Goal: Information Seeking & Learning: Learn about a topic

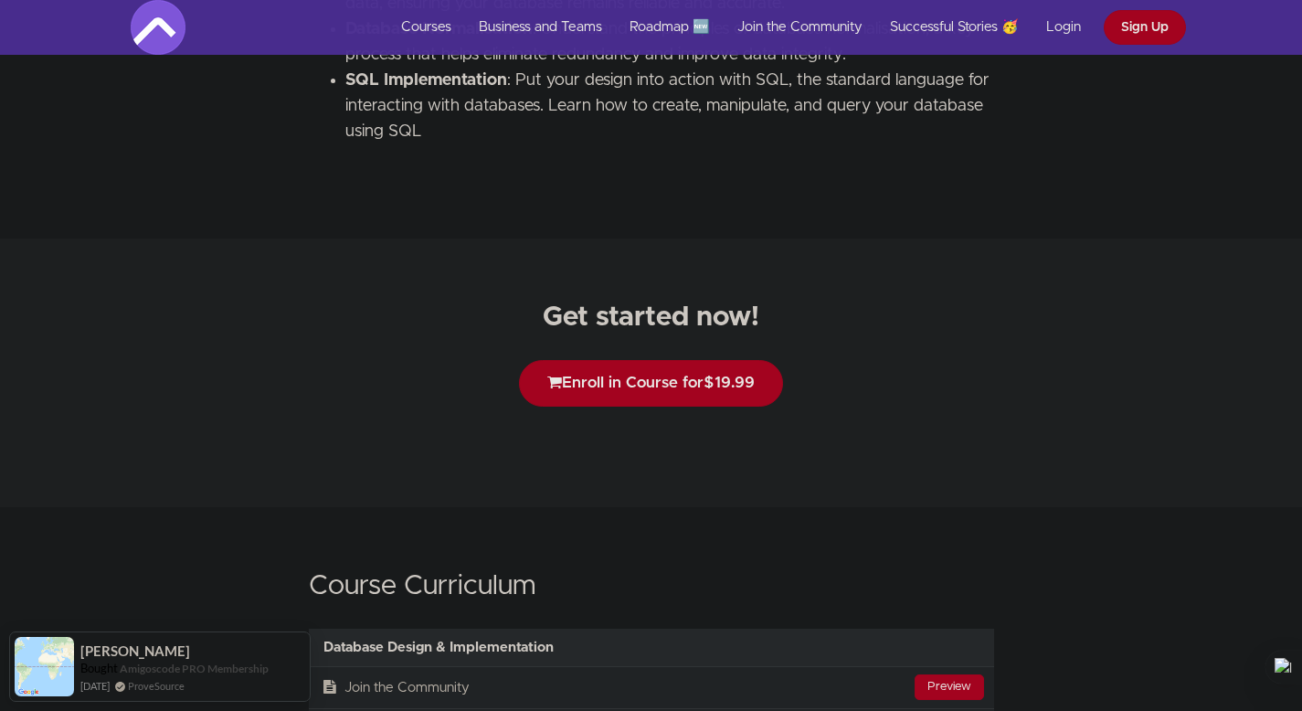
click at [788, 325] on h2 "Get started now!" at bounding box center [651, 317] width 1302 height 30
click at [606, 313] on h2 "Get started now!" at bounding box center [651, 317] width 1302 height 30
drag, startPoint x: 606, startPoint y: 313, endPoint x: 778, endPoint y: 318, distance: 171.8
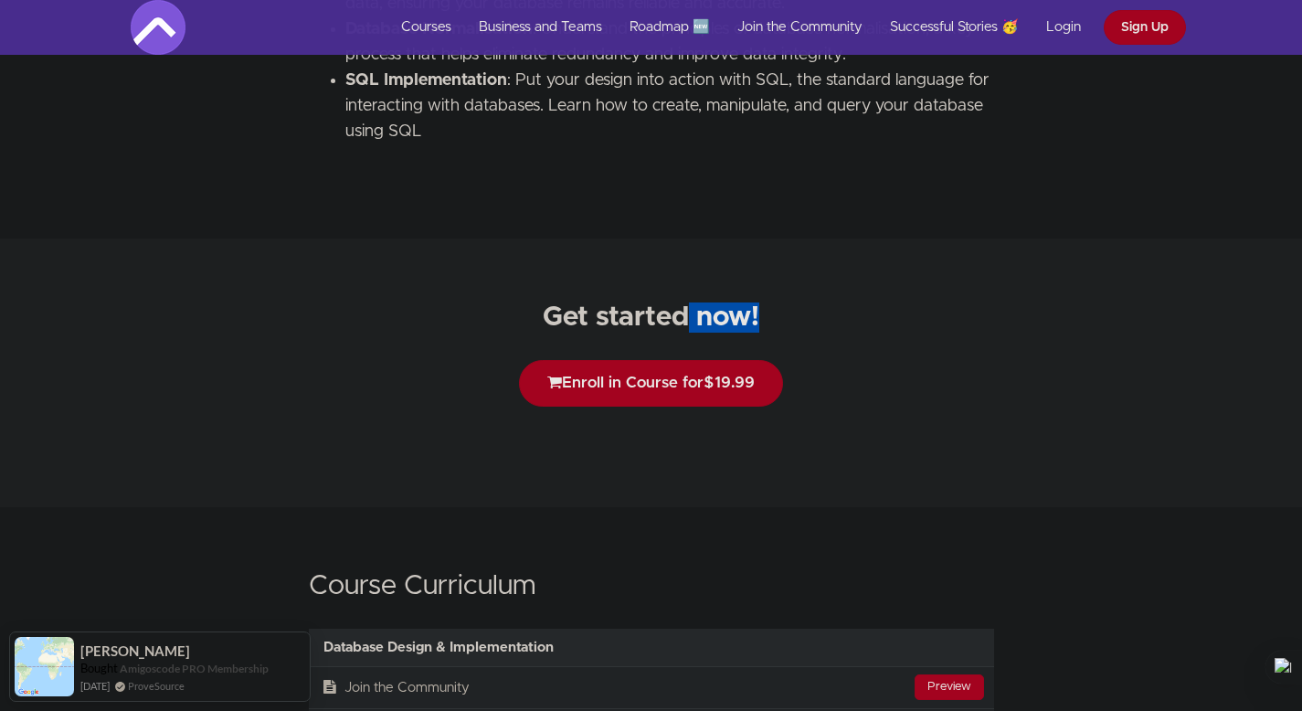
click at [778, 318] on h2 "Get started now!" at bounding box center [651, 317] width 1302 height 30
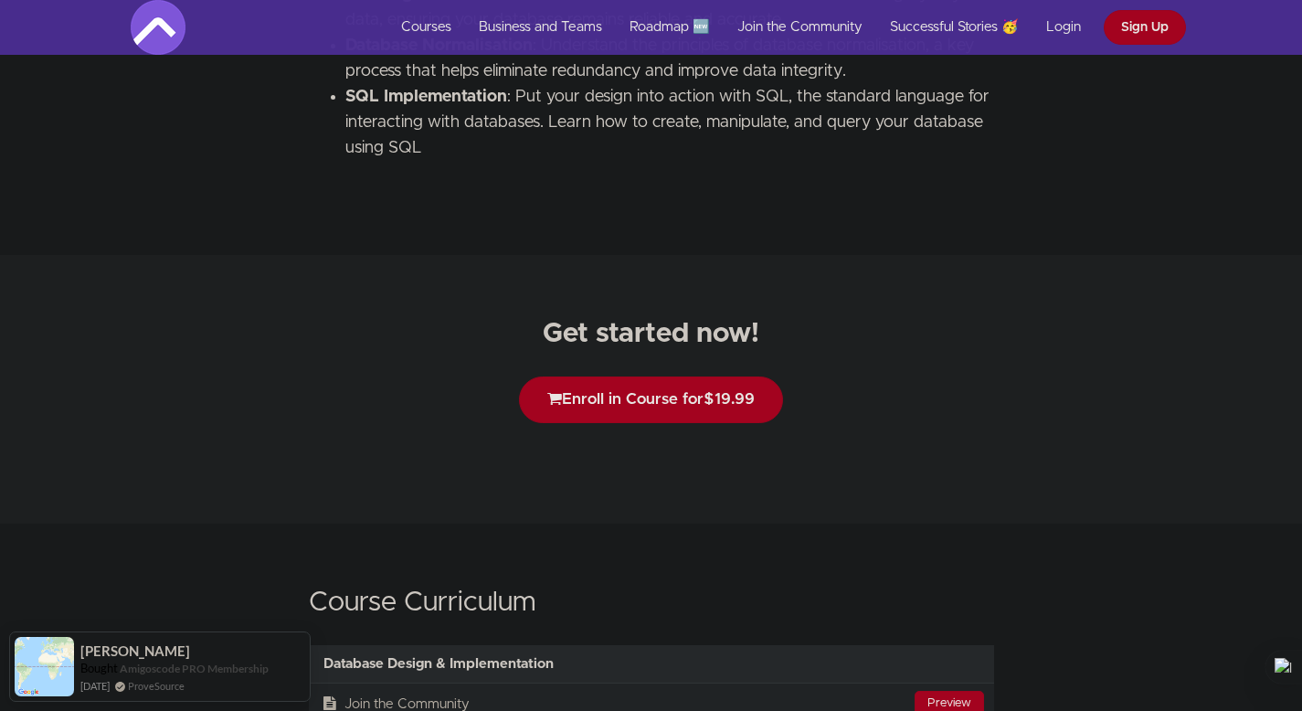
scroll to position [2872, 0]
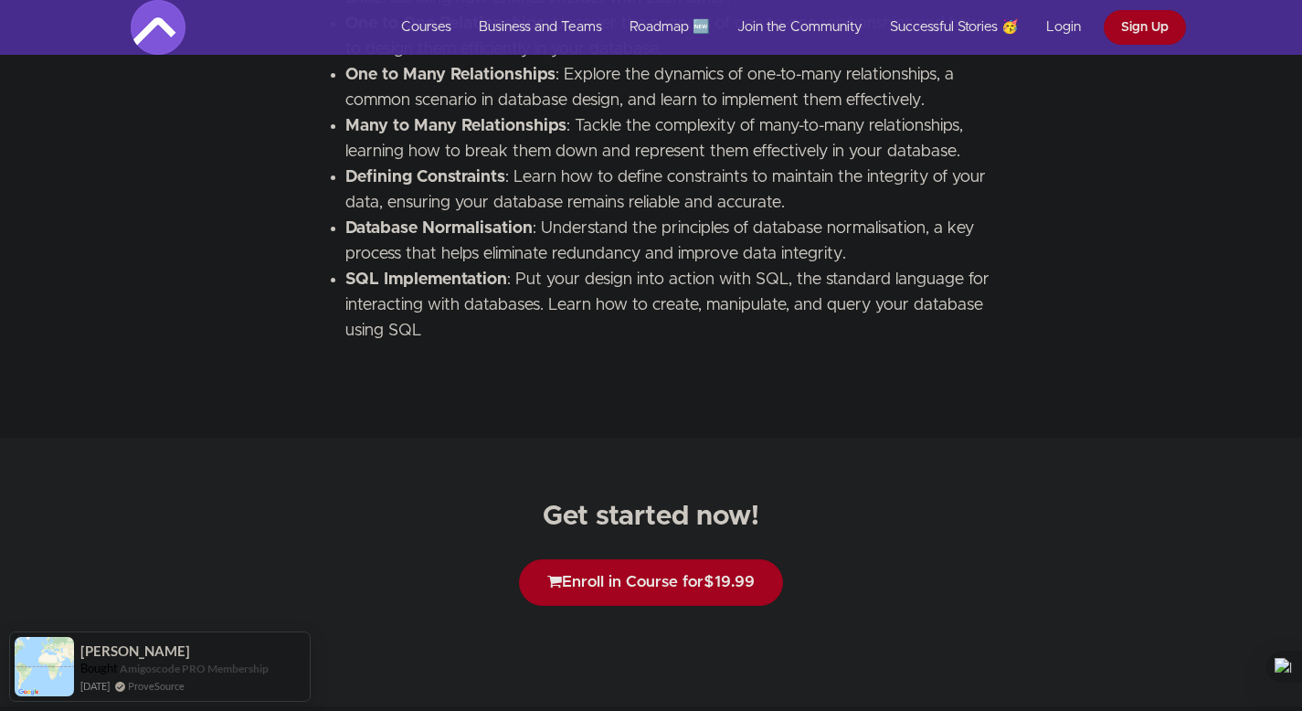
click at [377, 147] on li "Many to Many Relationships : Tackle the complexity of many-to-many relationship…" at bounding box center [669, 138] width 649 height 51
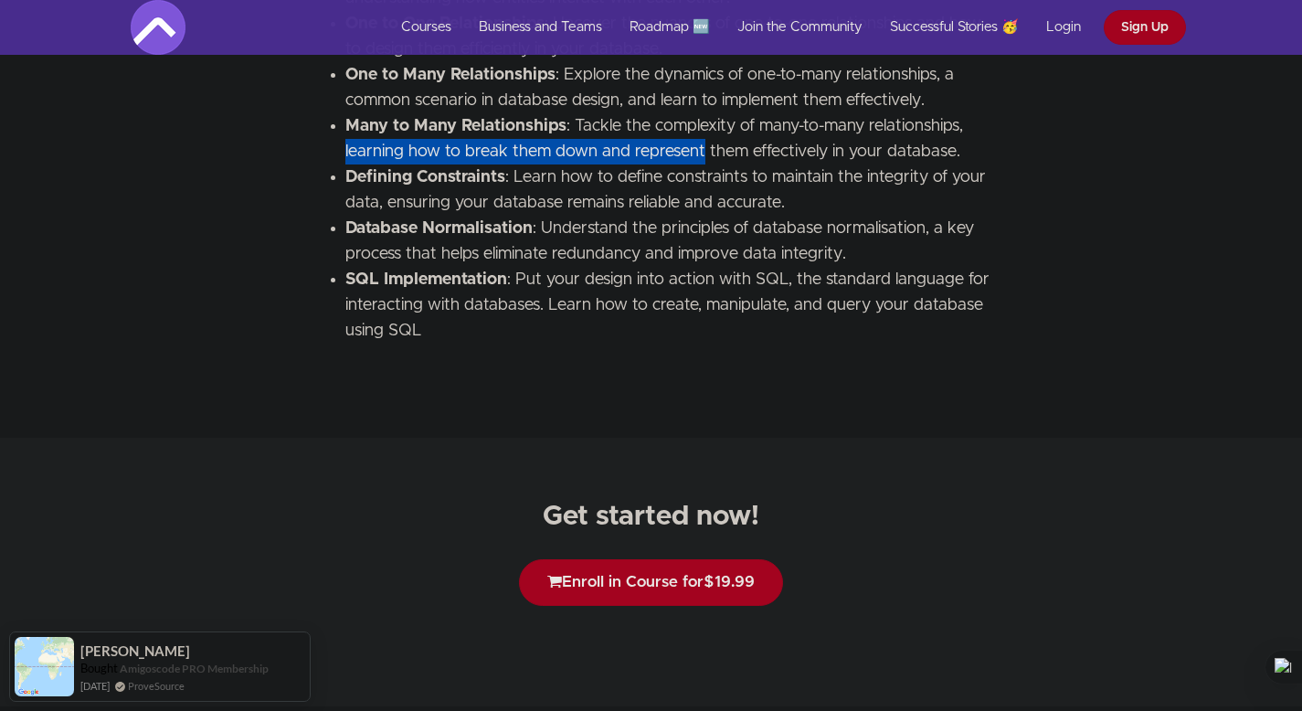
drag, startPoint x: 377, startPoint y: 147, endPoint x: 693, endPoint y: 147, distance: 315.2
click at [691, 147] on li "Many to Many Relationships : Tackle the complexity of many-to-many relationship…" at bounding box center [669, 138] width 649 height 51
click at [693, 147] on li "Many to Many Relationships : Tackle the complexity of many-to-many relationship…" at bounding box center [669, 138] width 649 height 51
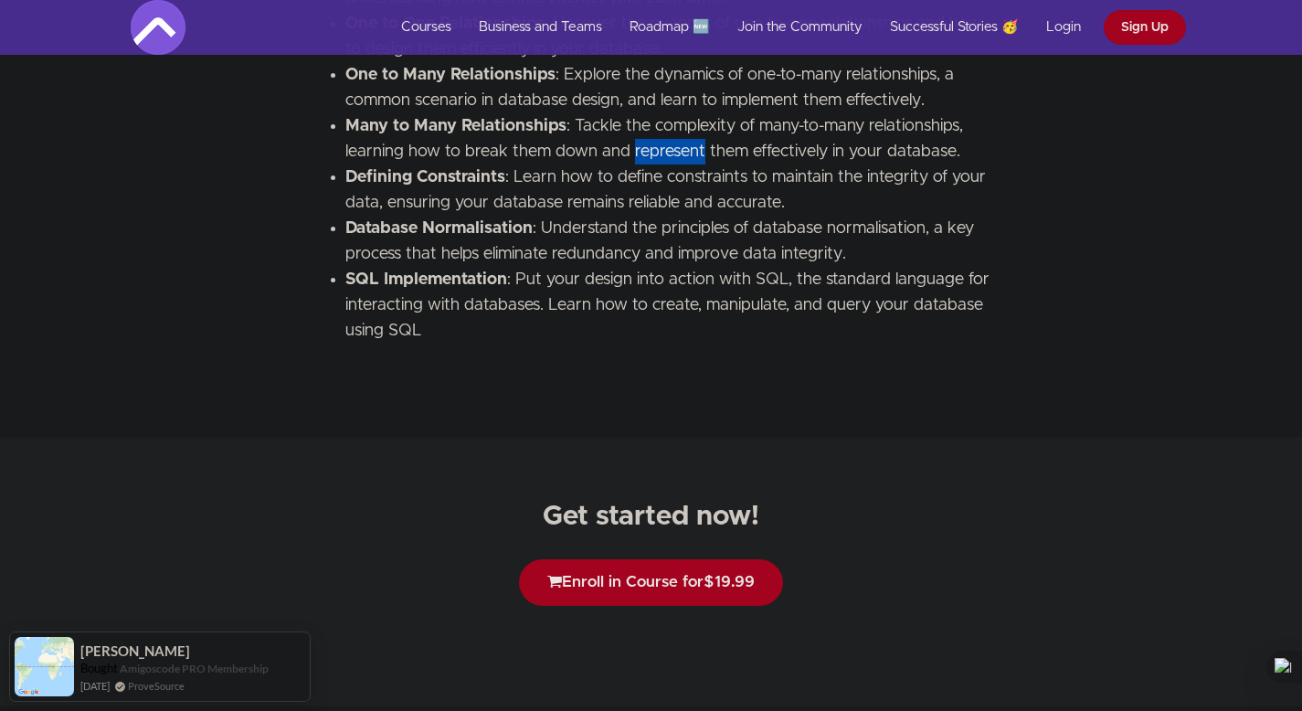
click at [693, 147] on li "Many to Many Relationships : Tackle the complexity of many-to-many relationship…" at bounding box center [669, 138] width 649 height 51
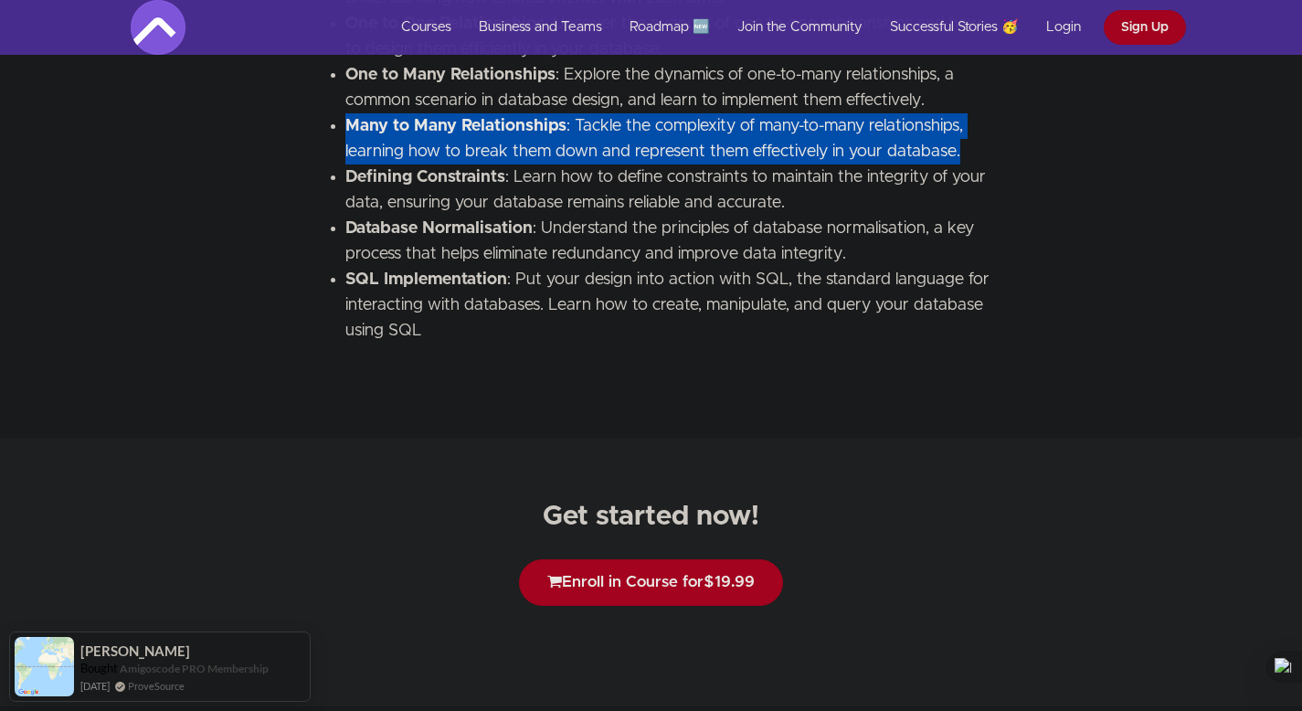
click at [693, 147] on li "Many to Many Relationships : Tackle the complexity of many-to-many relationship…" at bounding box center [669, 138] width 649 height 51
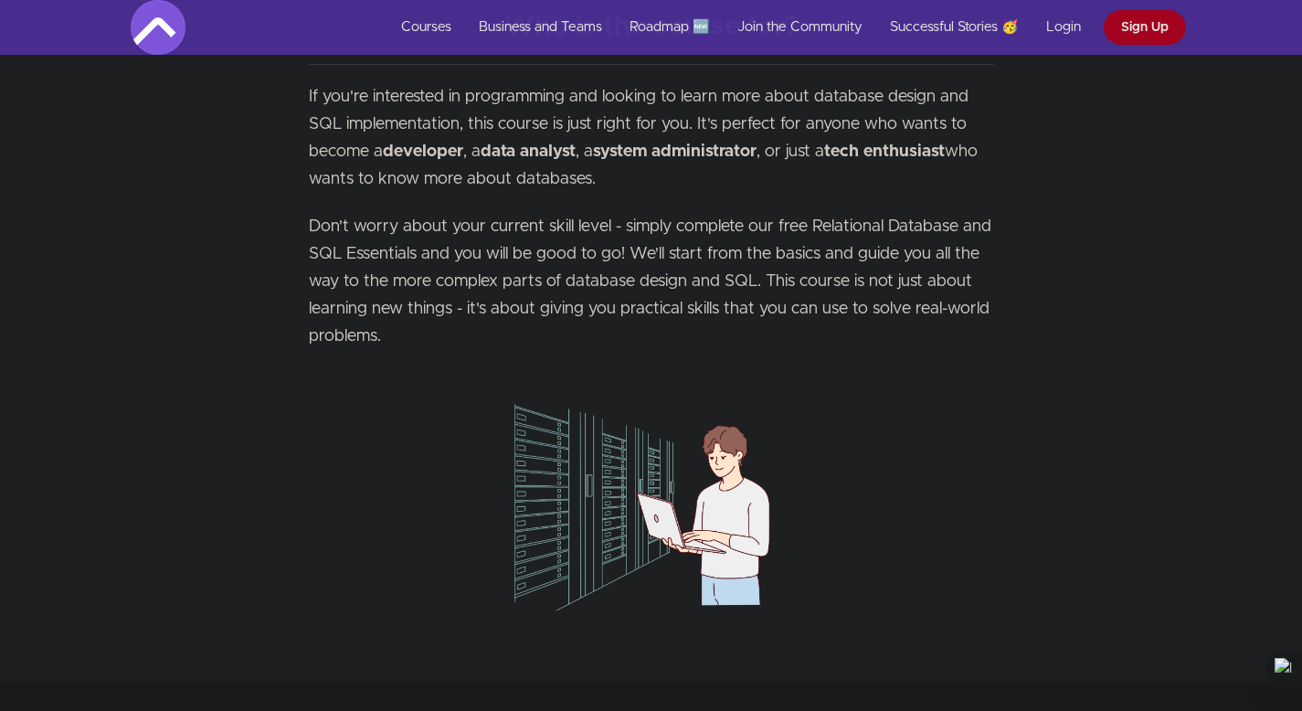
scroll to position [693, 0]
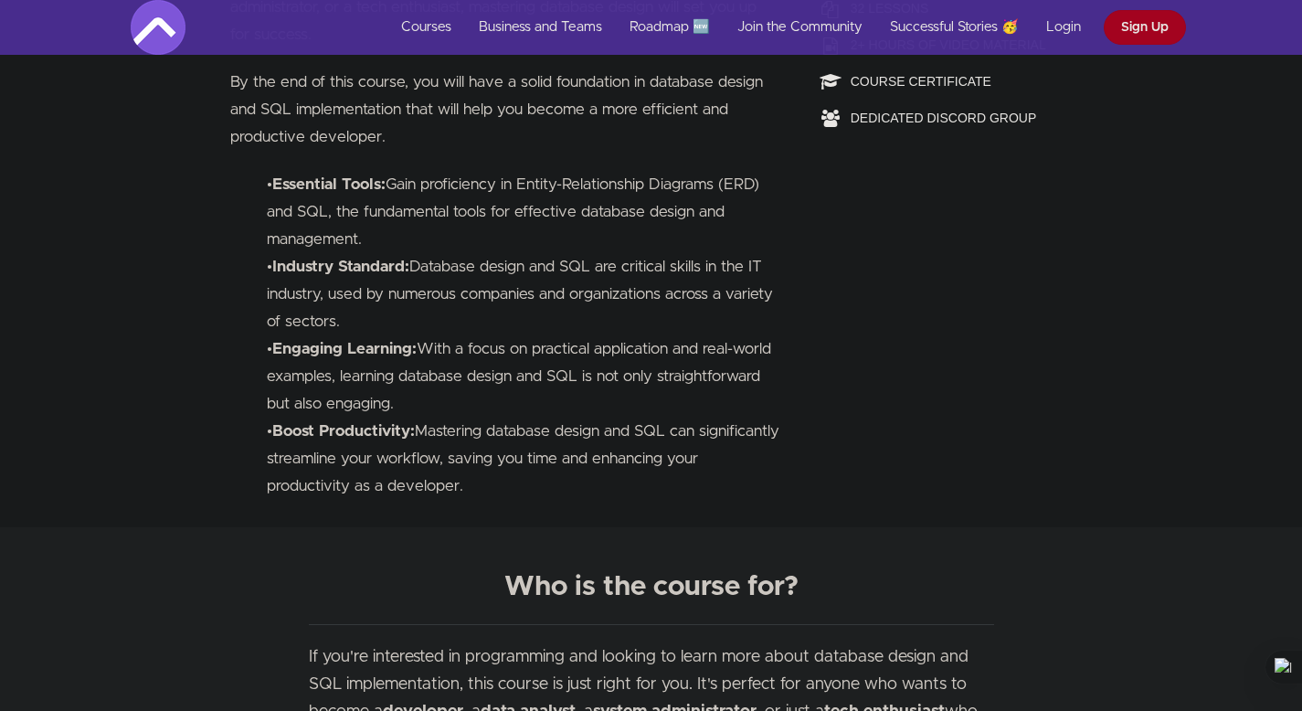
click at [275, 184] on b "Essential Tools:" at bounding box center [328, 184] width 113 height 16
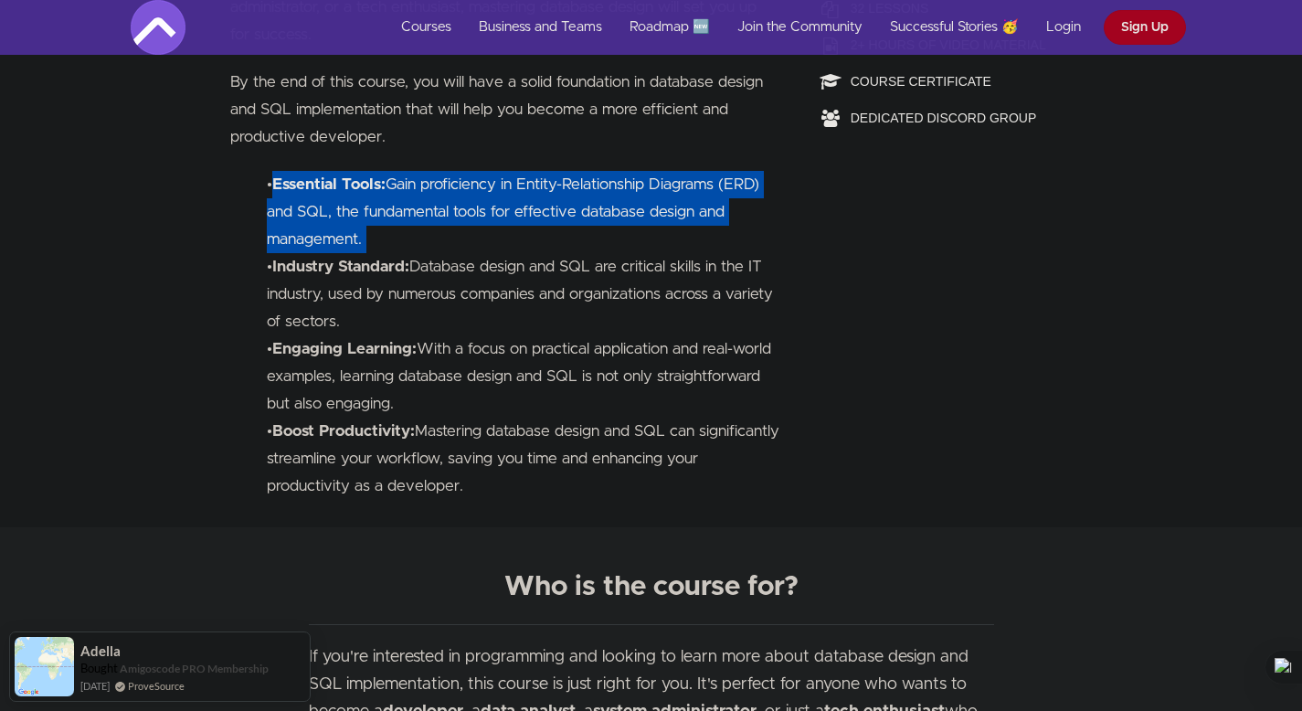
drag, startPoint x: 275, startPoint y: 184, endPoint x: 362, endPoint y: 238, distance: 102.2
click at [362, 238] on li "• Essential Tools: Gain proficiency in Entity-Relationship Diagrams (ERD) and S…" at bounding box center [523, 212] width 513 height 82
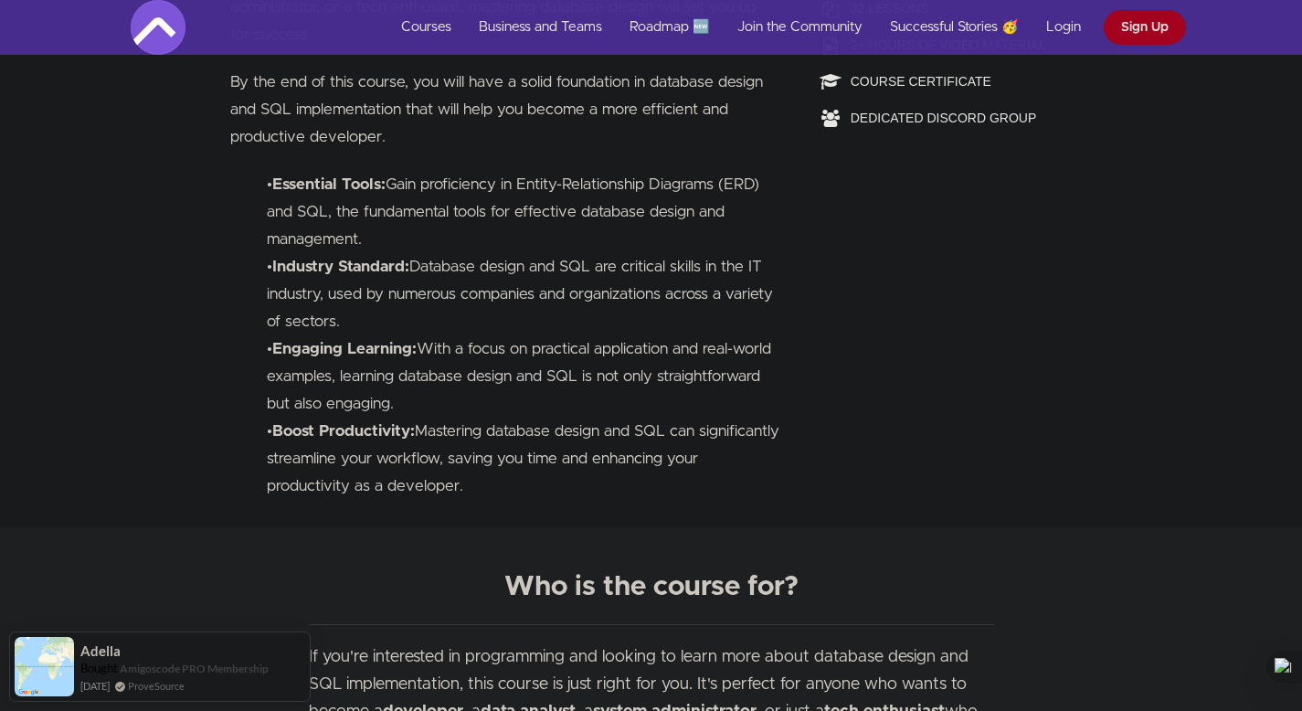
click at [362, 238] on li "• Essential Tools: Gain proficiency in Entity-Relationship Diagrams (ERD) and S…" at bounding box center [523, 212] width 513 height 82
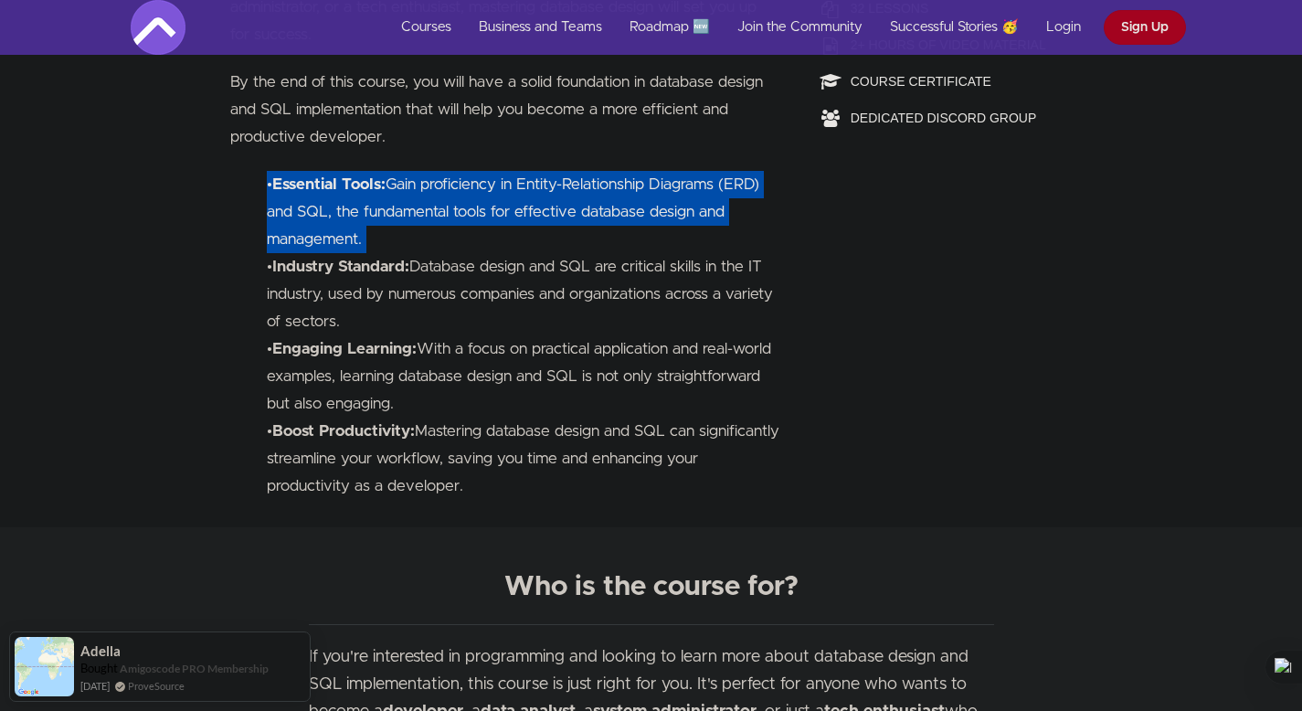
click at [362, 238] on li "• Essential Tools: Gain proficiency in Entity-Relationship Diagrams (ERD) and S…" at bounding box center [523, 212] width 513 height 82
click at [354, 226] on li "• Essential Tools: Gain proficiency in Entity-Relationship Diagrams (ERD) and S…" at bounding box center [523, 212] width 513 height 82
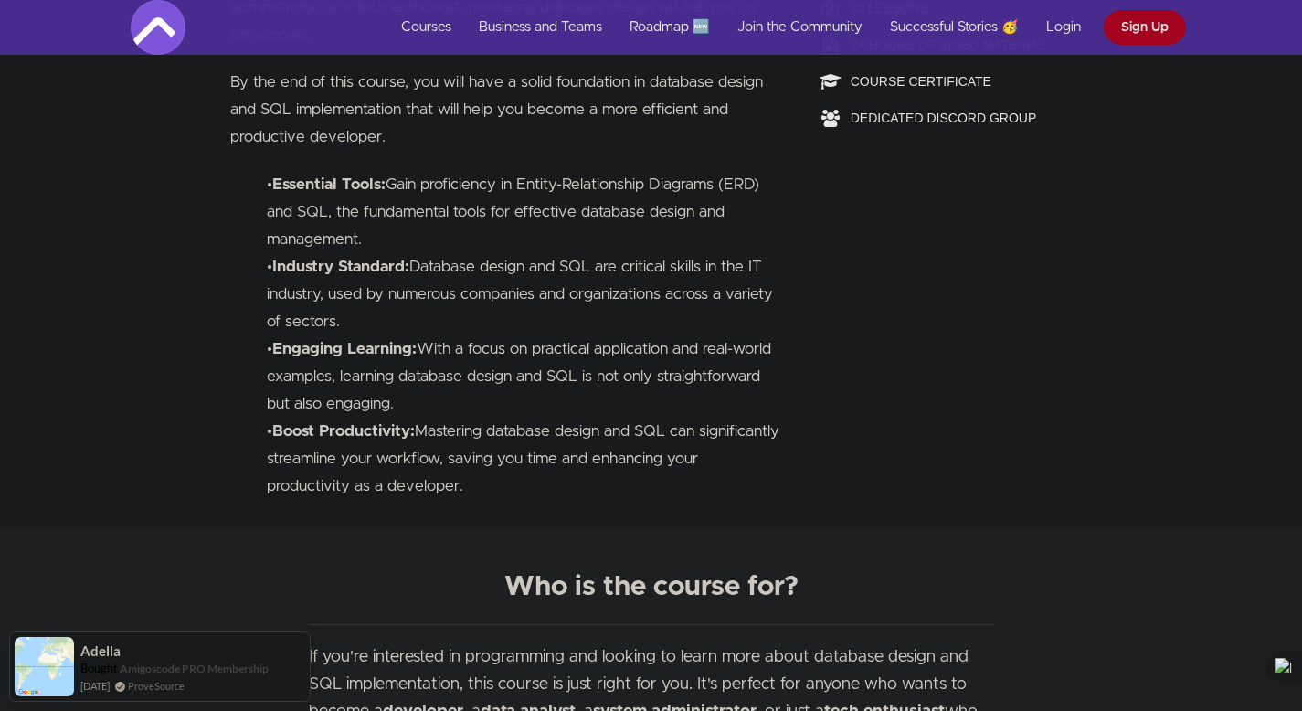
click at [351, 205] on li "• Essential Tools: Gain proficiency in Entity-Relationship Diagrams (ERD) and S…" at bounding box center [523, 212] width 513 height 82
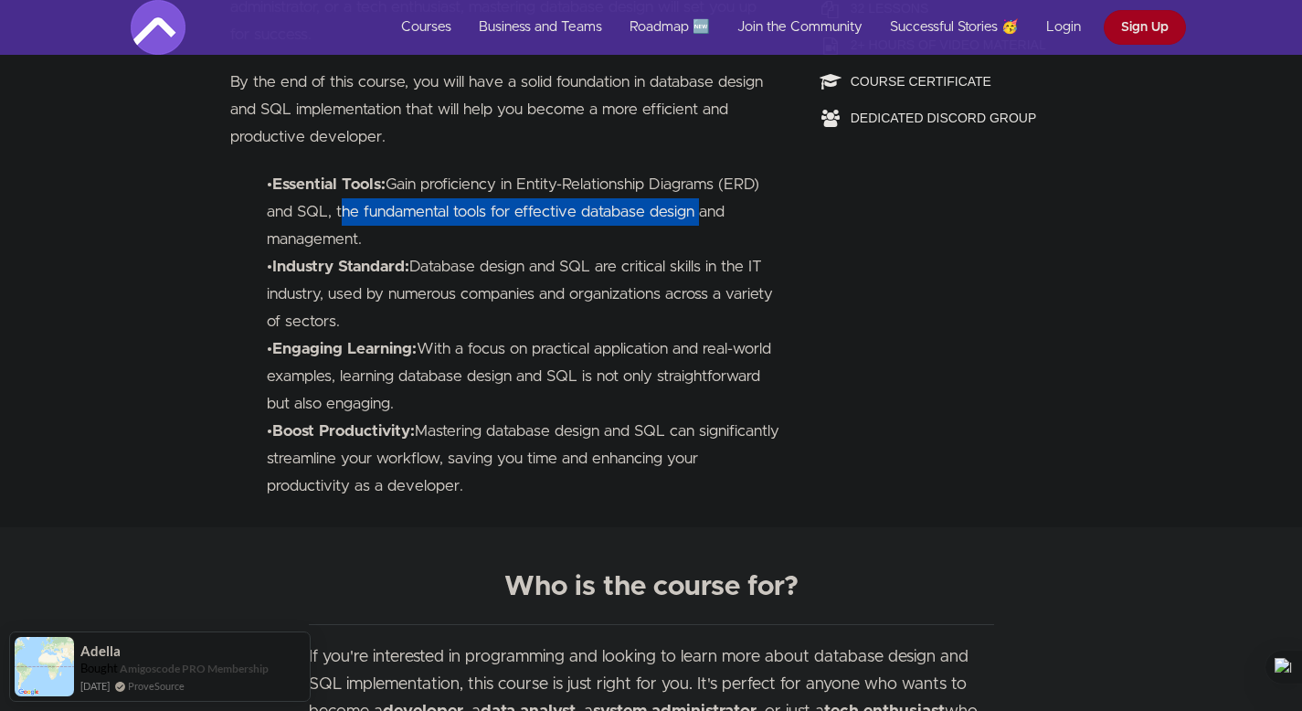
drag, startPoint x: 351, startPoint y: 205, endPoint x: 659, endPoint y: 205, distance: 307.9
click at [659, 205] on li "• Essential Tools: Gain proficiency in Entity-Relationship Diagrams (ERD) and S…" at bounding box center [523, 212] width 513 height 82
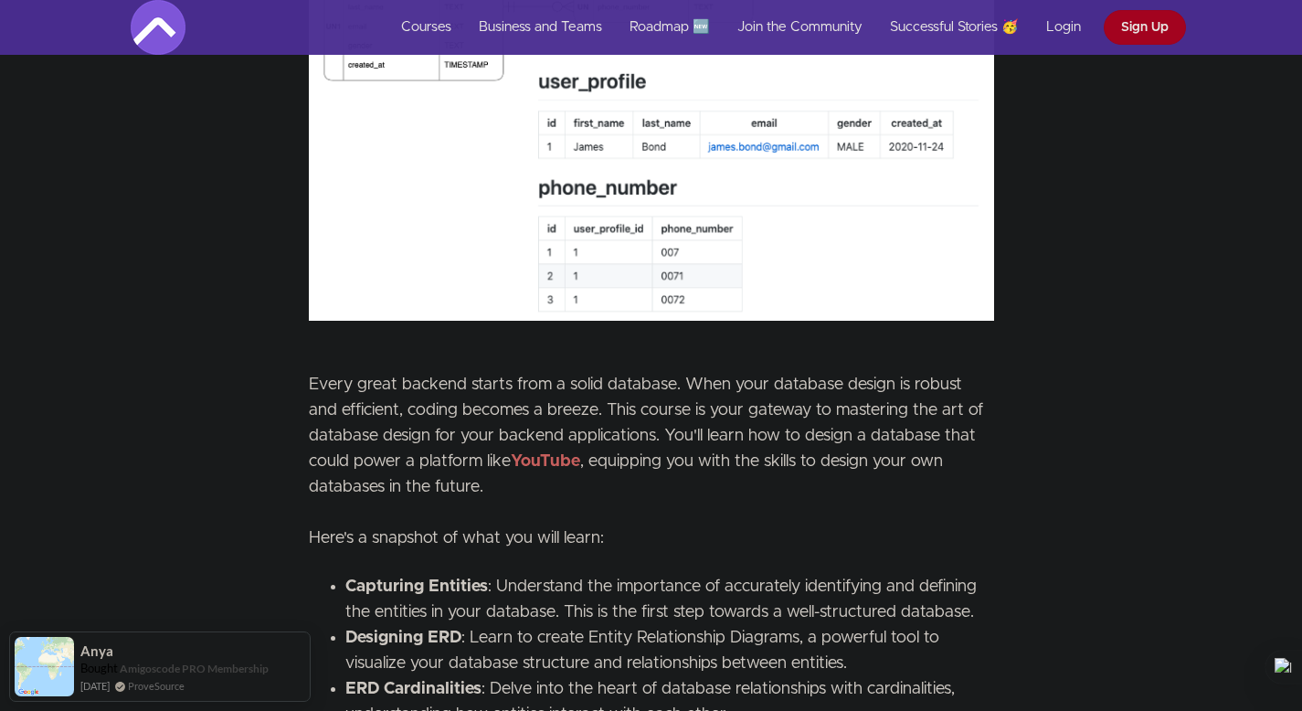
scroll to position [2197, 0]
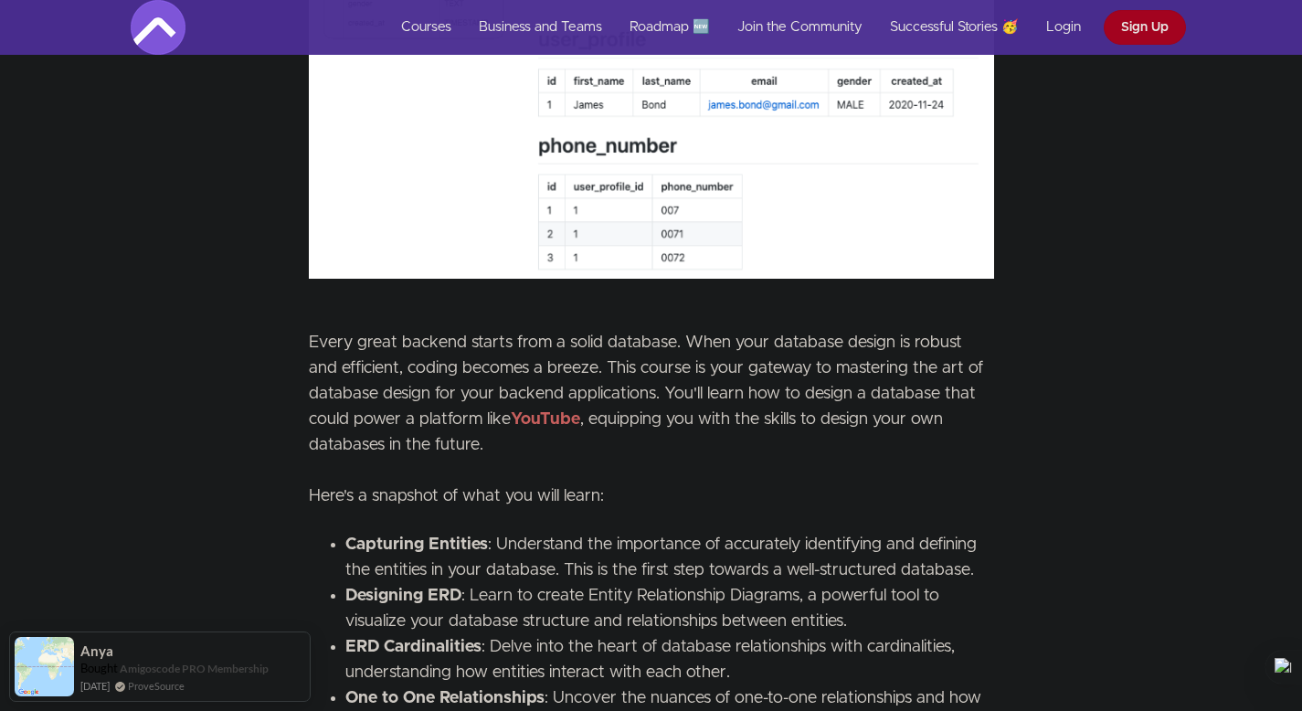
click at [610, 424] on span "Every great backend starts from a solid database. When your database design is …" at bounding box center [646, 419] width 674 height 170
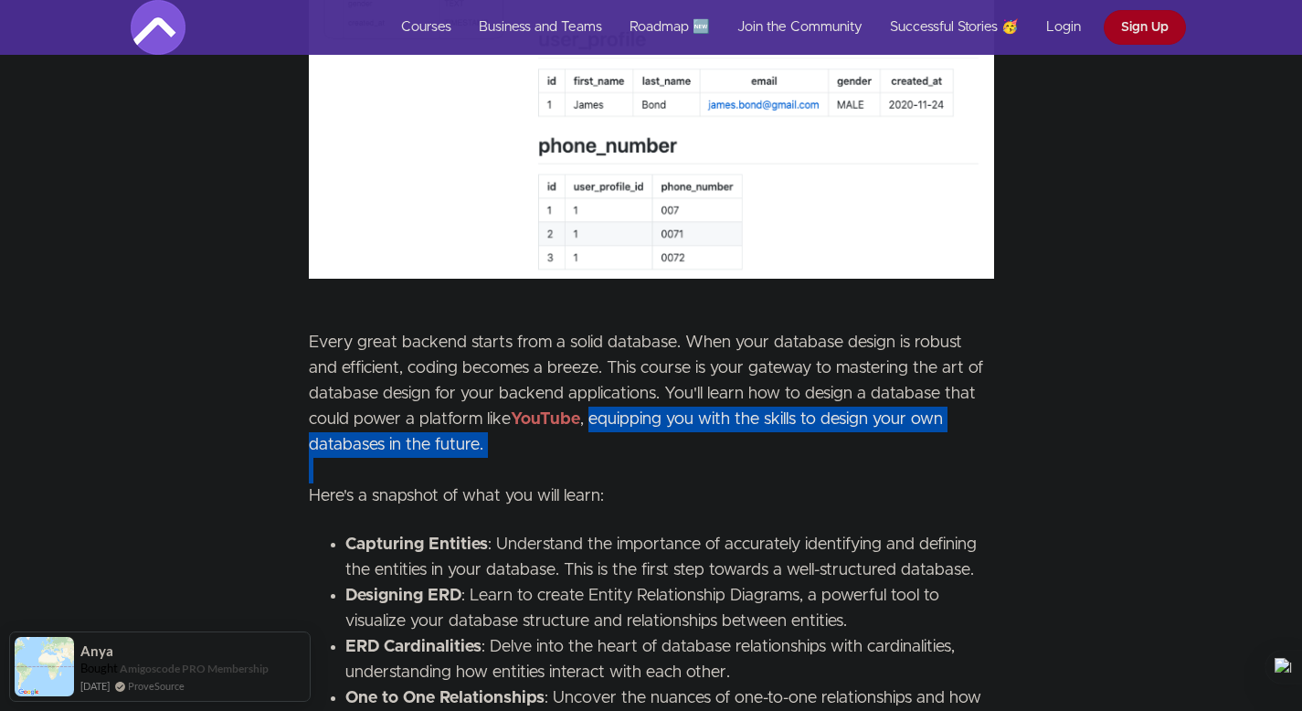
drag, startPoint x: 610, startPoint y: 424, endPoint x: 679, endPoint y: 463, distance: 79.0
click at [679, 463] on p "Every great backend starts from a solid database. When your database design is …" at bounding box center [651, 394] width 685 height 230
click at [545, 447] on p "Every great backend starts from a solid database. When your database design is …" at bounding box center [651, 394] width 685 height 230
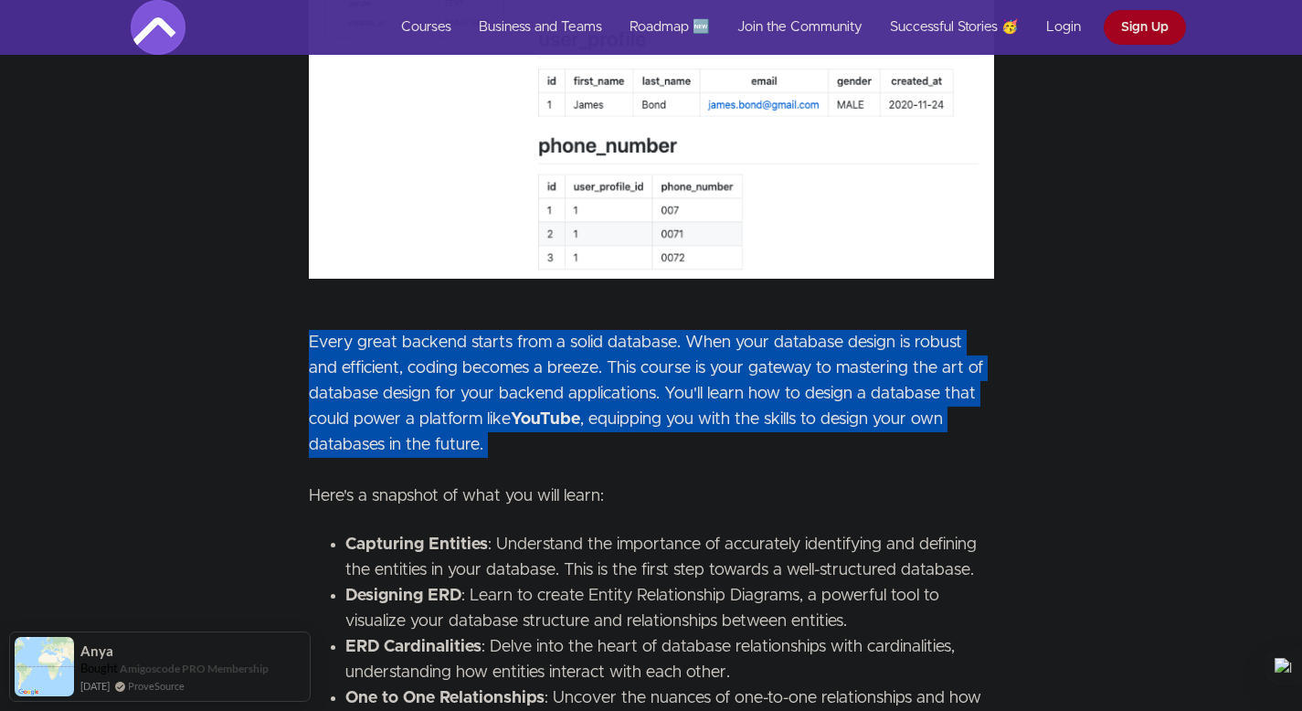
drag, startPoint x: 545, startPoint y: 447, endPoint x: 328, endPoint y: 338, distance: 242.3
click at [328, 338] on p "Every great backend starts from a solid database. When your database design is …" at bounding box center [651, 394] width 685 height 230
click at [328, 338] on span "Every great backend starts from a solid database. When your database design is …" at bounding box center [646, 419] width 674 height 170
drag, startPoint x: 328, startPoint y: 338, endPoint x: 480, endPoint y: 472, distance: 202.6
click at [480, 472] on p "Every great backend starts from a solid database. When your database design is …" at bounding box center [651, 394] width 685 height 230
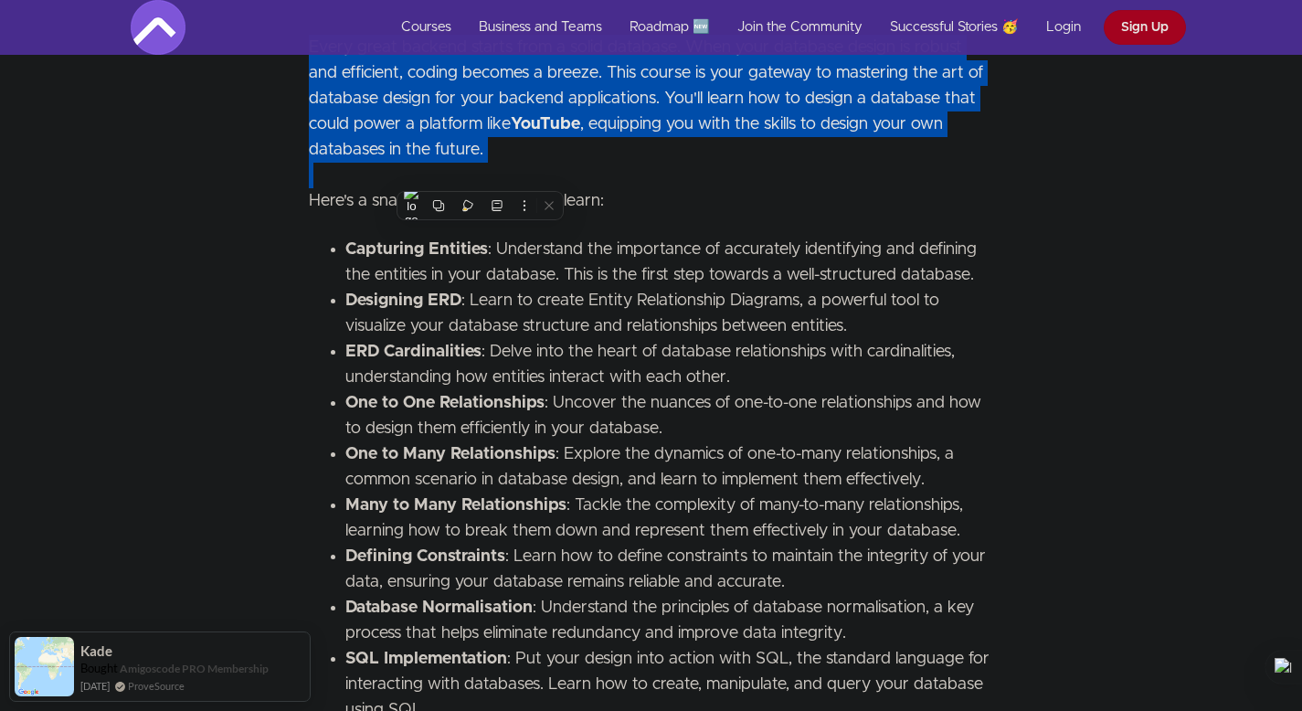
scroll to position [2566, 0]
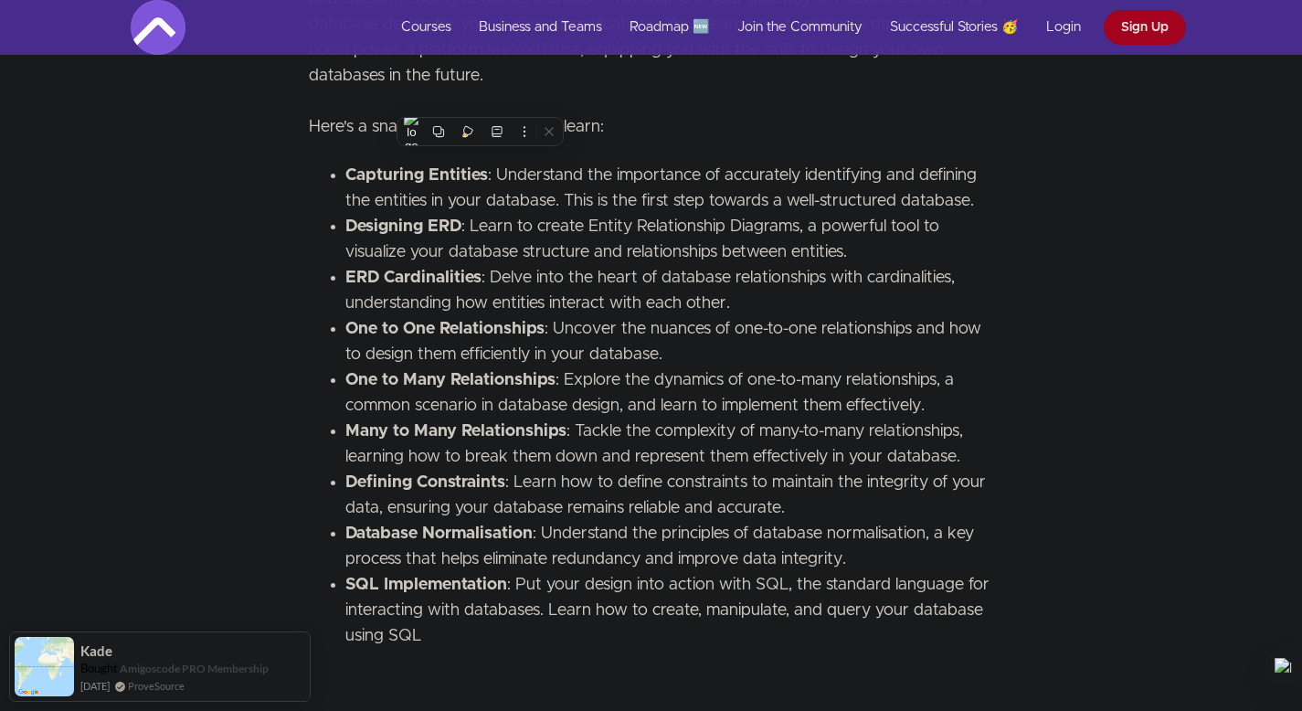
click at [350, 439] on strong "Many to Many Relationships" at bounding box center [455, 431] width 221 height 16
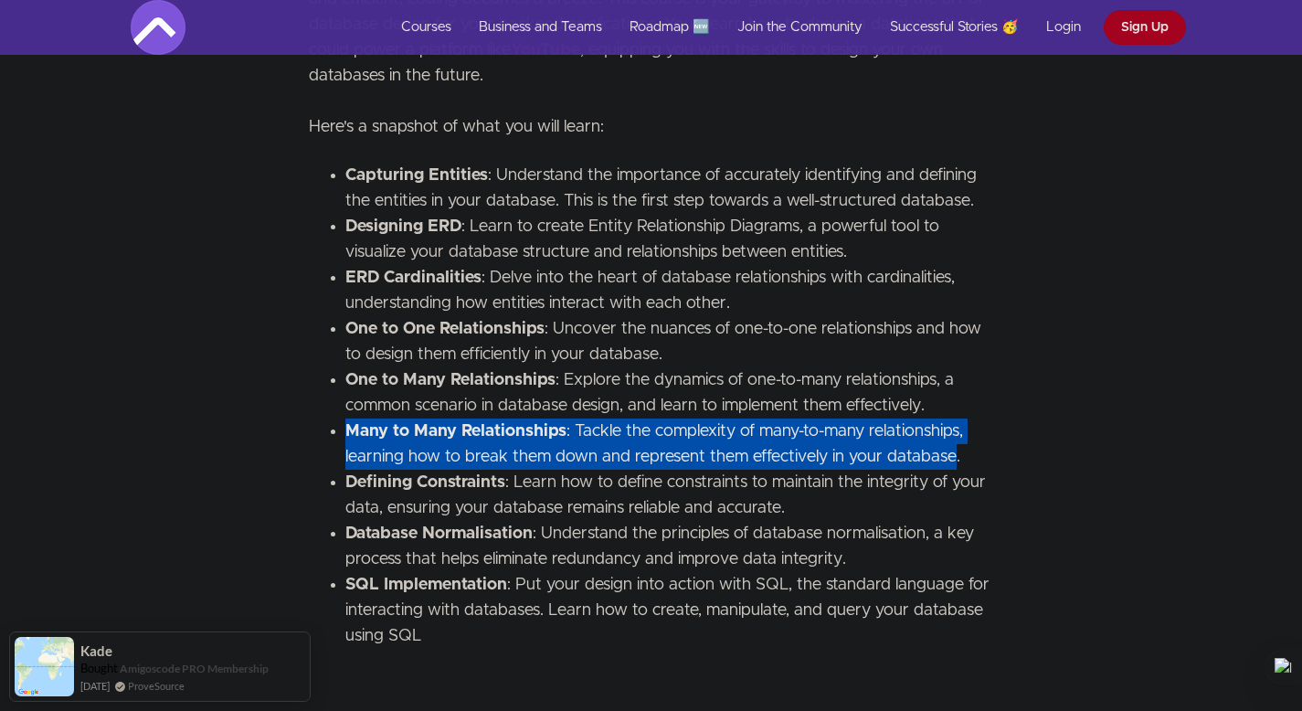
drag, startPoint x: 350, startPoint y: 439, endPoint x: 946, endPoint y: 454, distance: 595.9
click at [946, 454] on span "Many to Many Relationships : Tackle the complexity of many-to-many relationship…" at bounding box center [654, 444] width 618 height 42
